Goal: Transaction & Acquisition: Purchase product/service

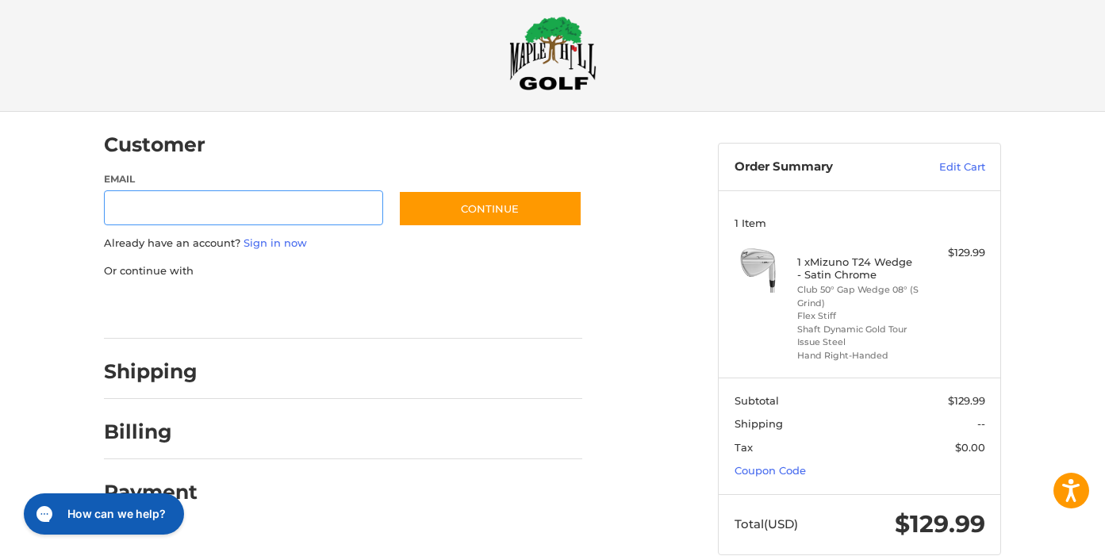
type input "**********"
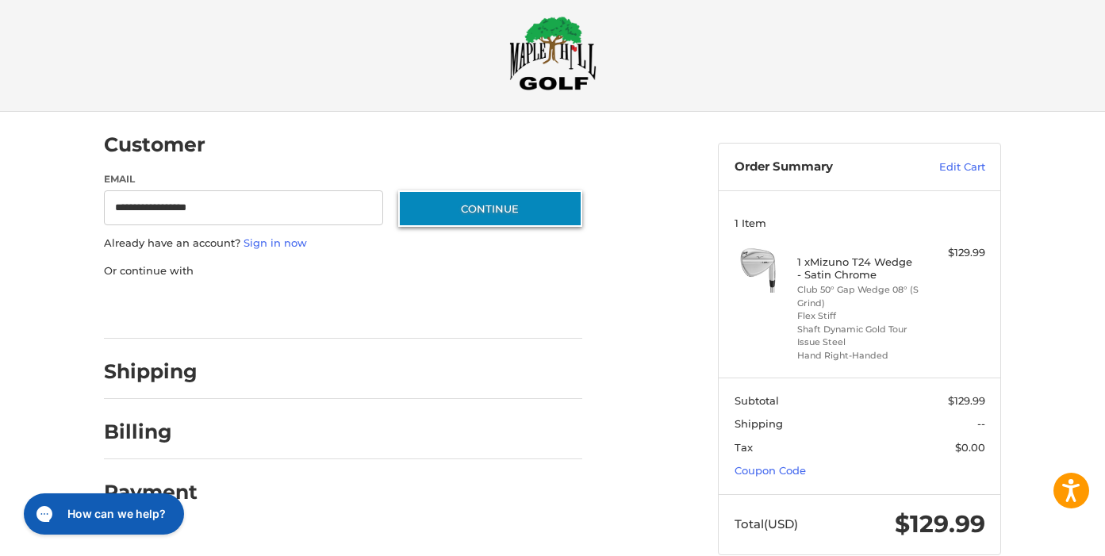
click at [474, 213] on button "Continue" at bounding box center [490, 208] width 184 height 36
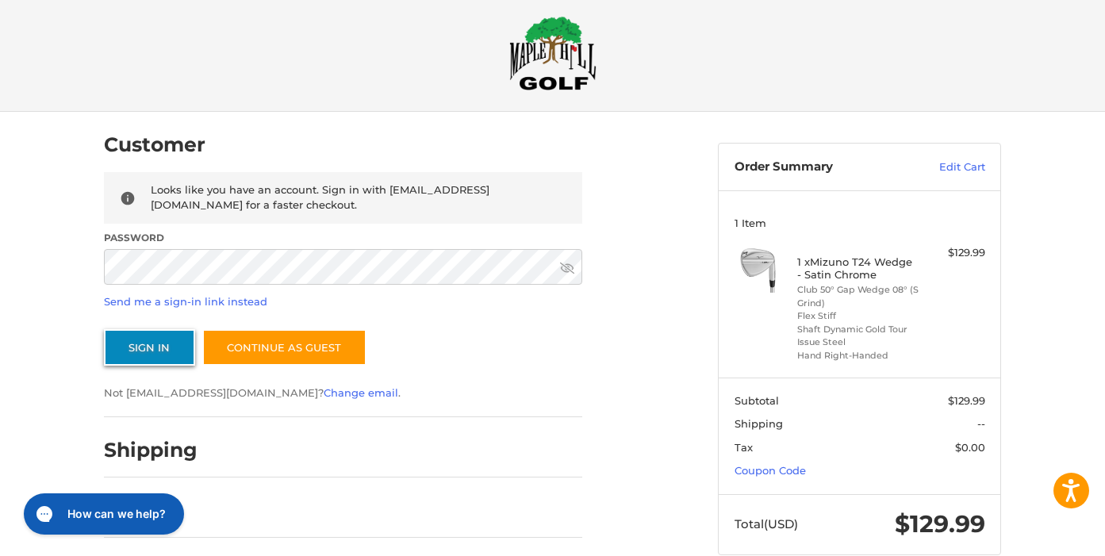
click at [141, 347] on button "Sign In" at bounding box center [149, 347] width 91 height 36
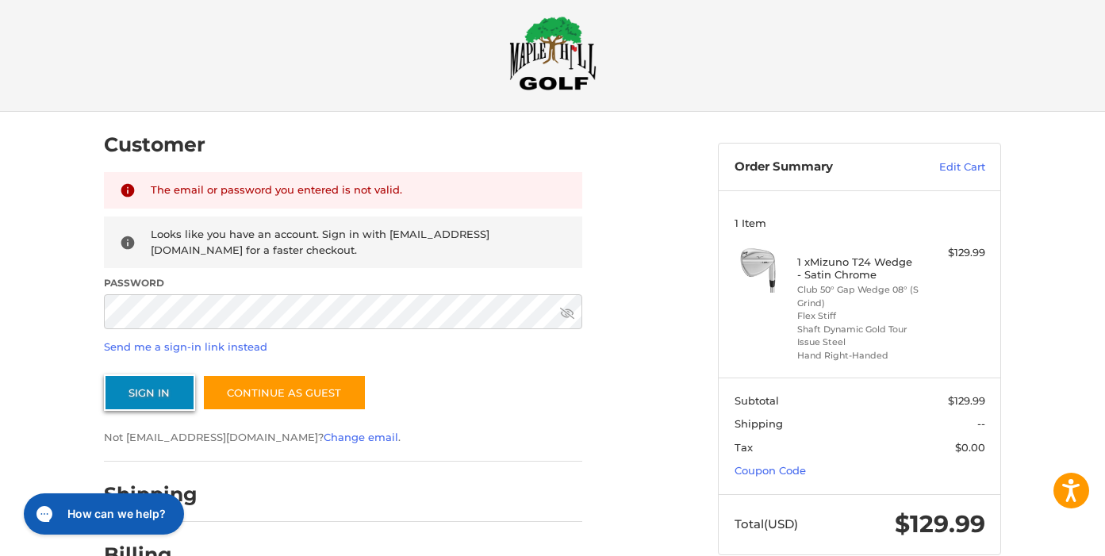
click at [135, 397] on button "Sign In" at bounding box center [149, 392] width 91 height 36
click at [556, 39] on img at bounding box center [552, 53] width 87 height 75
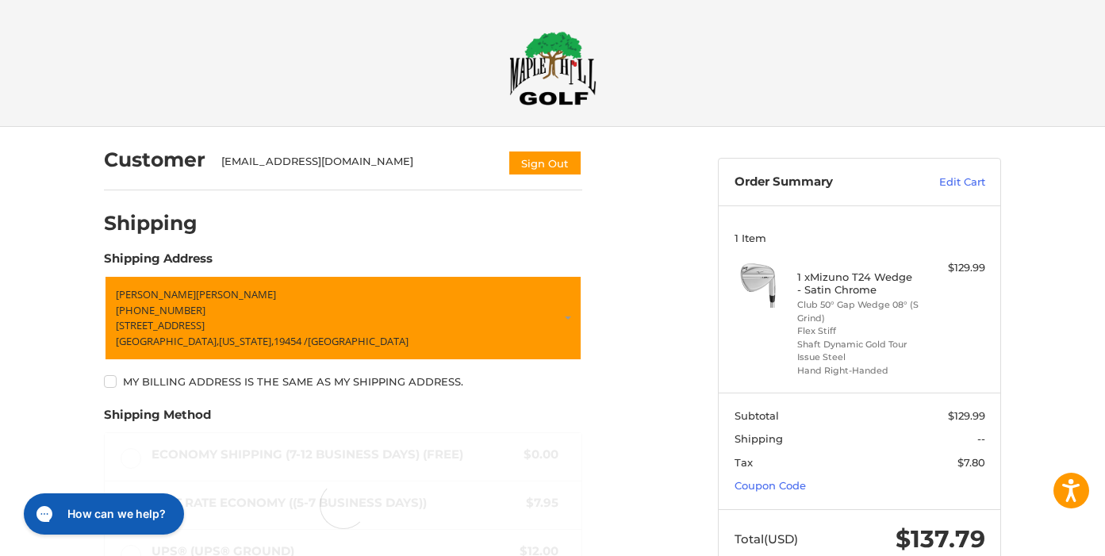
click at [1028, 190] on div "Customer [EMAIL_ADDRESS][DOMAIN_NAME] Sign Out Shipping Shipping Address [PERSO…" at bounding box center [553, 458] width 952 height 663
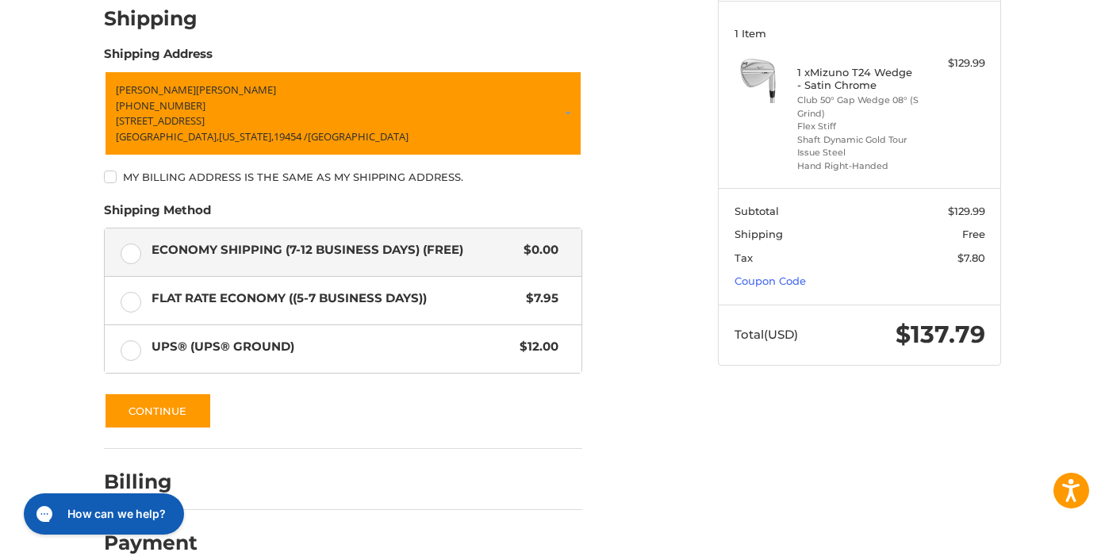
scroll to position [231, 0]
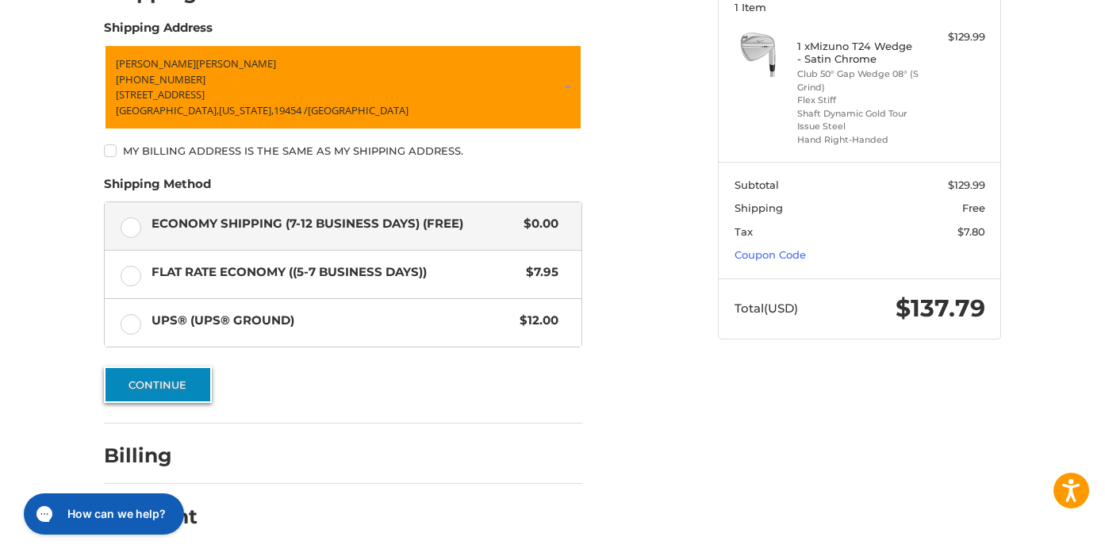
click at [158, 386] on button "Continue" at bounding box center [158, 385] width 108 height 36
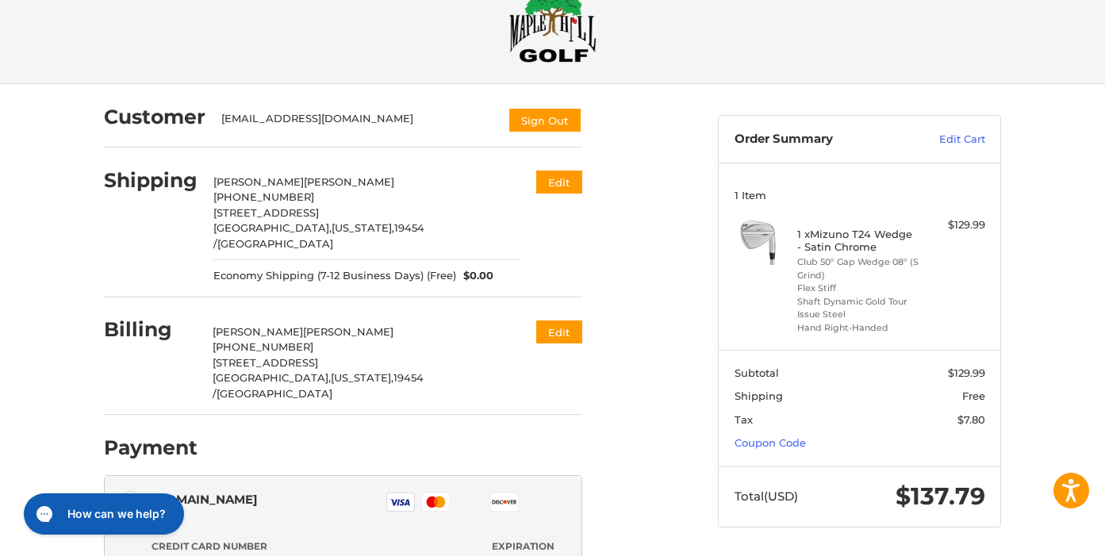
scroll to position [36, 0]
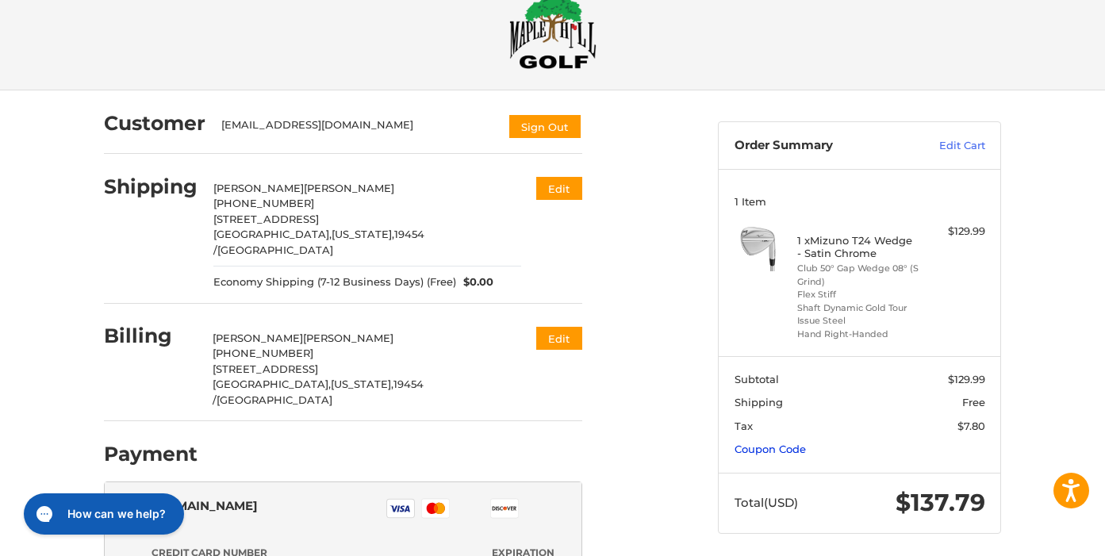
click at [785, 449] on link "Coupon Code" at bounding box center [770, 449] width 71 height 13
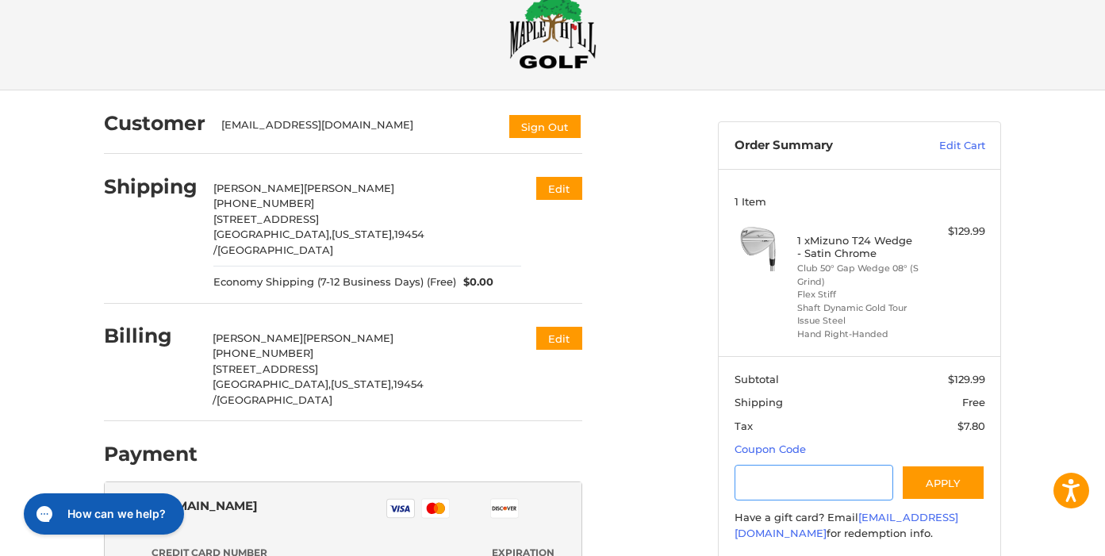
click at [790, 482] on input "Gift Certificate or Coupon Code" at bounding box center [814, 483] width 159 height 36
click at [835, 469] on input "Gift Certificate or Coupon Code" at bounding box center [814, 483] width 159 height 36
type input "**********"
click at [945, 482] on button "Apply" at bounding box center [943, 483] width 84 height 36
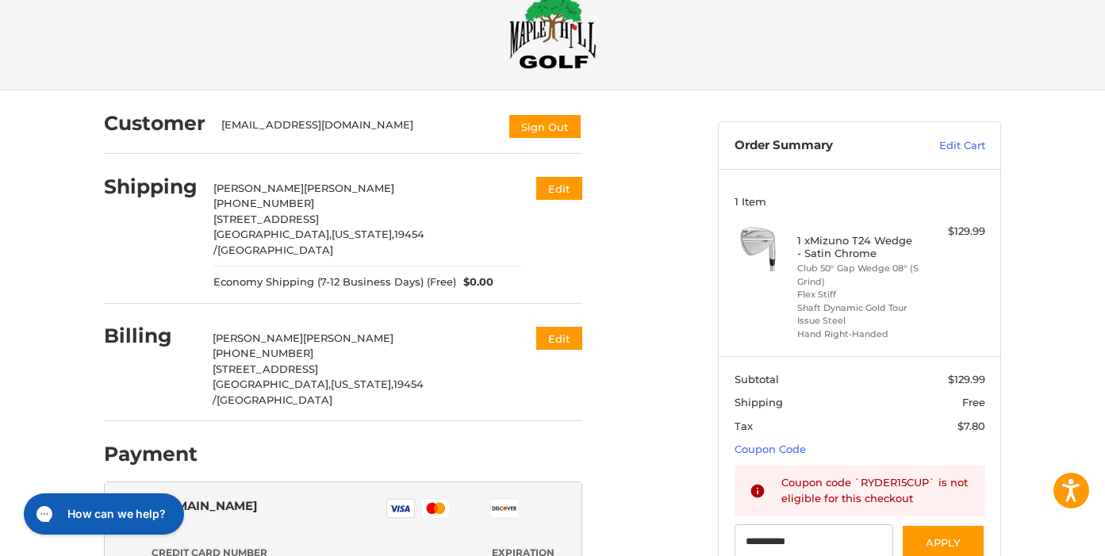
click at [1008, 468] on aside "**********" at bounding box center [859, 390] width 307 height 601
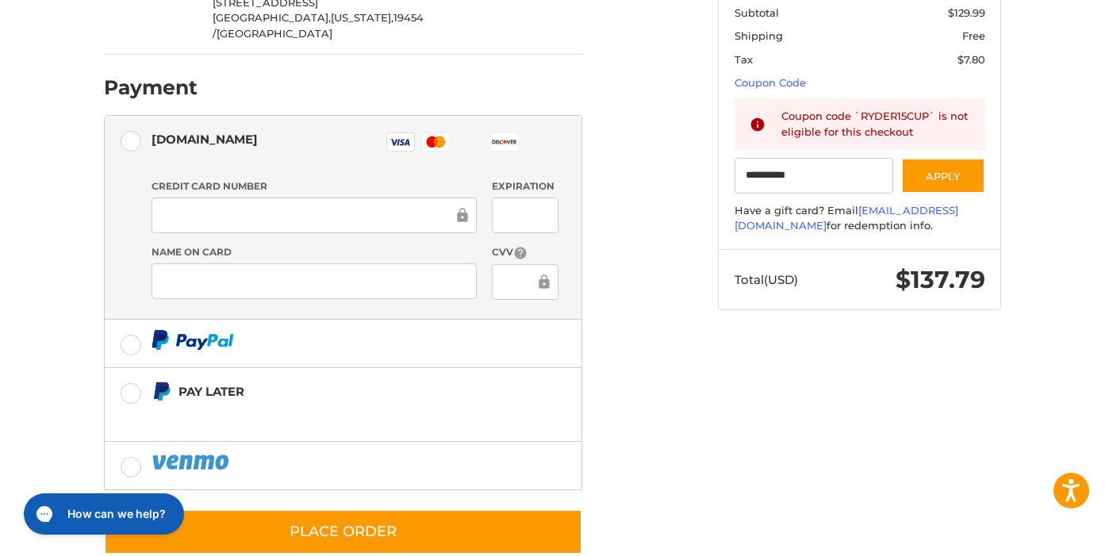
scroll to position [402, 0]
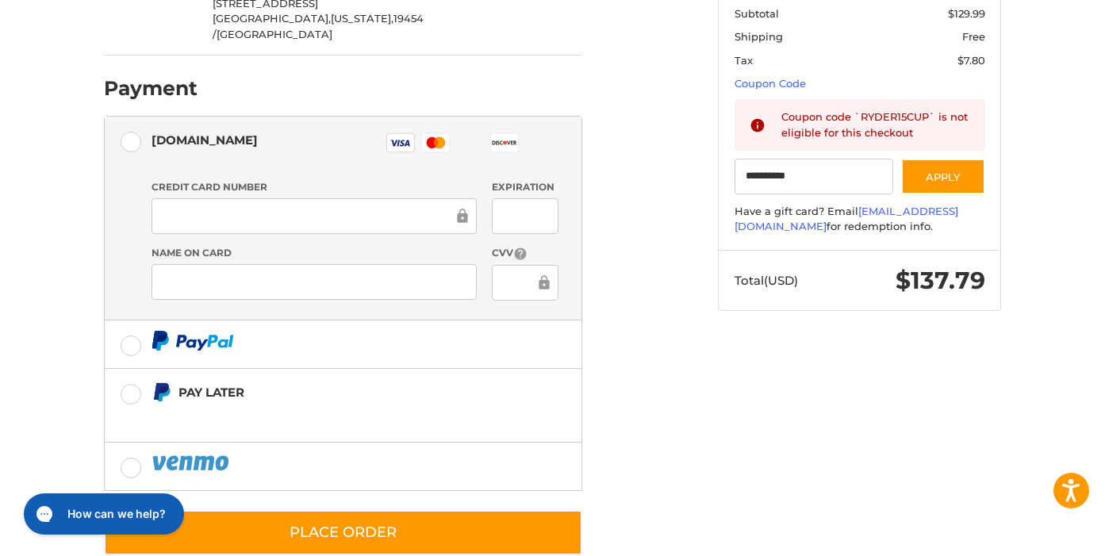
click at [661, 228] on div "Customer kohuna@verizon.net Sign Out Shipping Anthony Kohut +1 2156996896 201 G…" at bounding box center [399, 150] width 614 height 850
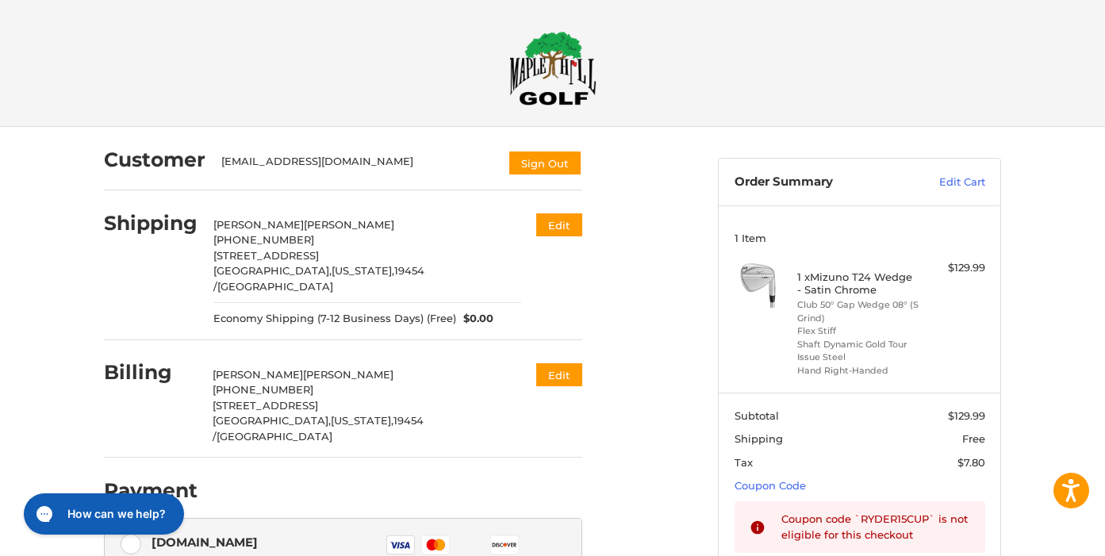
scroll to position [0, 0]
click at [555, 57] on img at bounding box center [552, 68] width 87 height 75
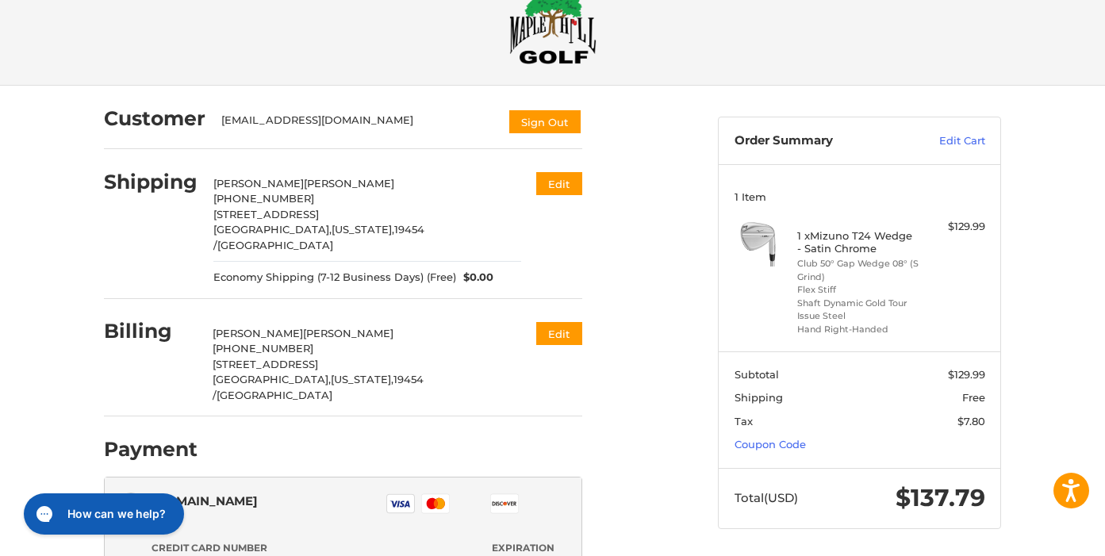
click at [688, 285] on div "Customer [EMAIL_ADDRESS][DOMAIN_NAME] Sign Out Shipping [PERSON_NAME] +1 215699…" at bounding box center [399, 511] width 614 height 850
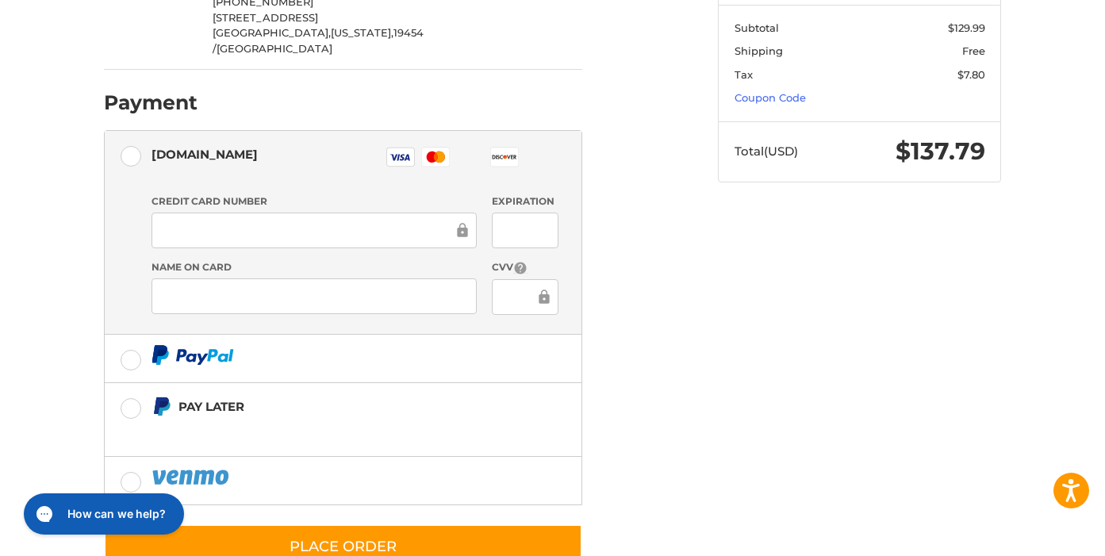
scroll to position [401, 0]
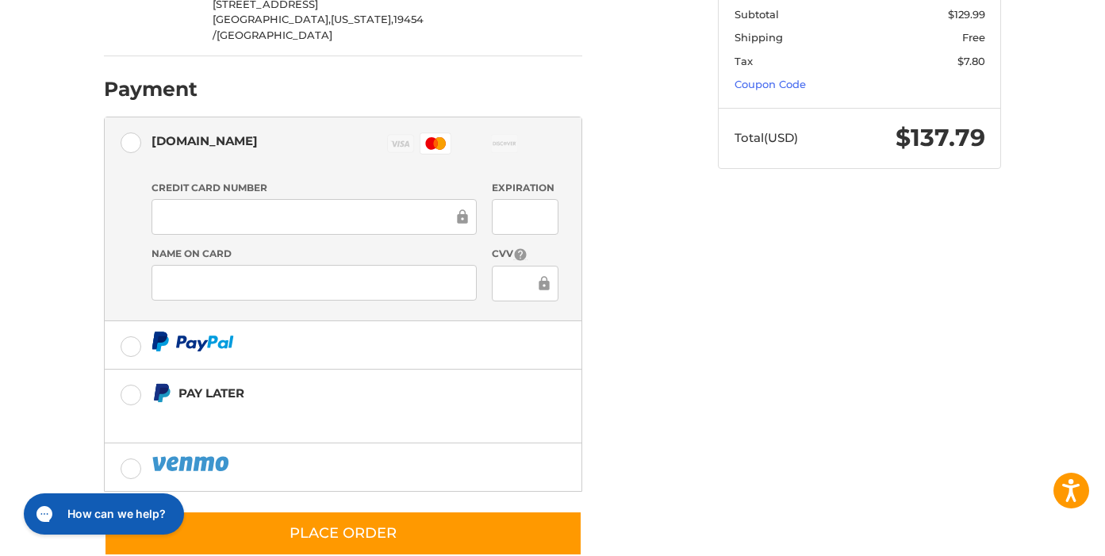
click at [528, 208] on iframe at bounding box center [525, 217] width 44 height 18
click at [599, 321] on ol "Customer kohuna@verizon.net Sign Out Shipping Anthony Kohut +1 2156996896 201 G…" at bounding box center [374, 140] width 540 height 831
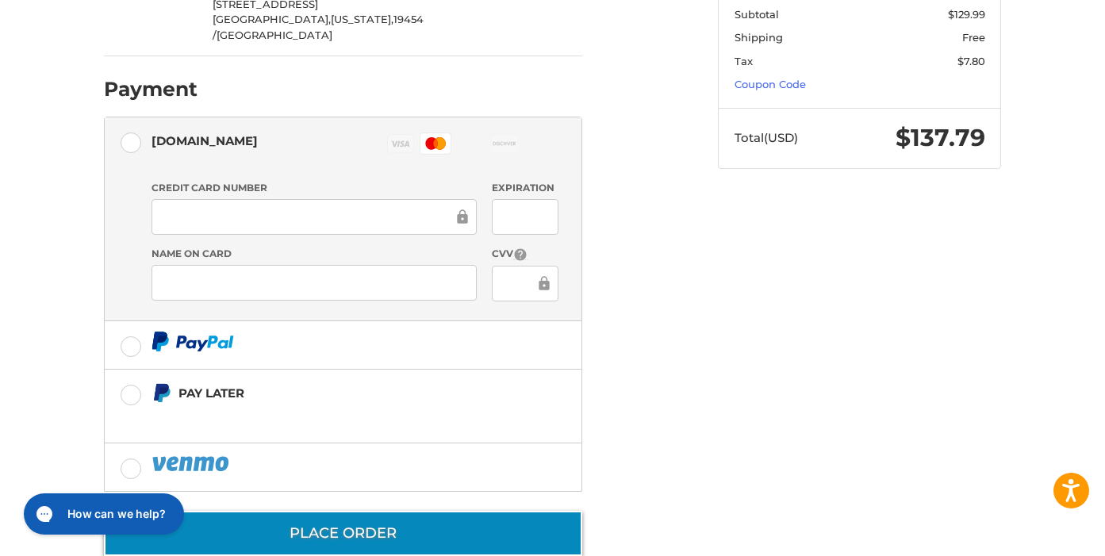
click at [357, 511] on button "Place Order" at bounding box center [343, 533] width 478 height 45
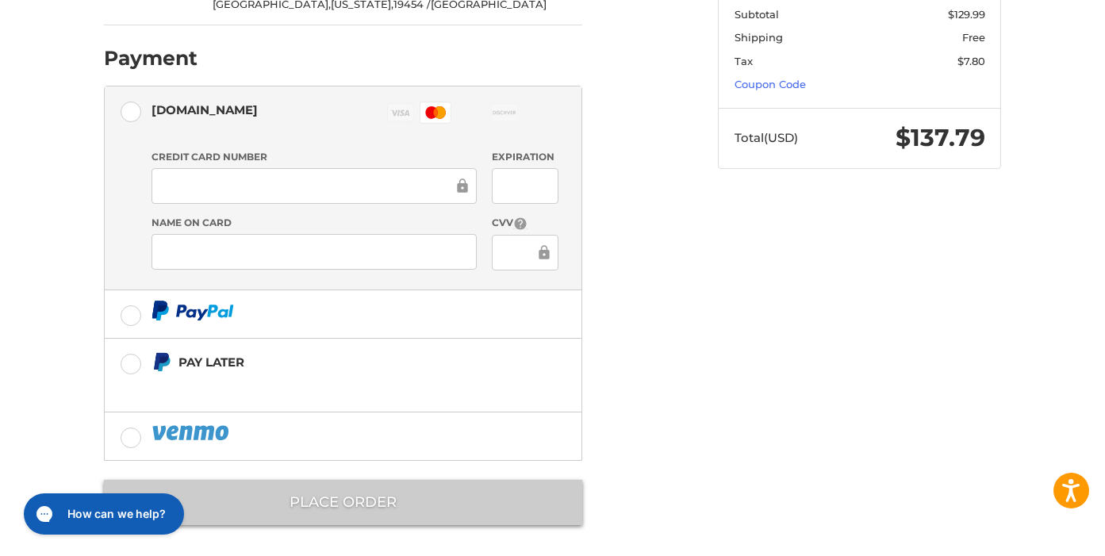
scroll to position [13, 0]
